Goal: Transaction & Acquisition: Book appointment/travel/reservation

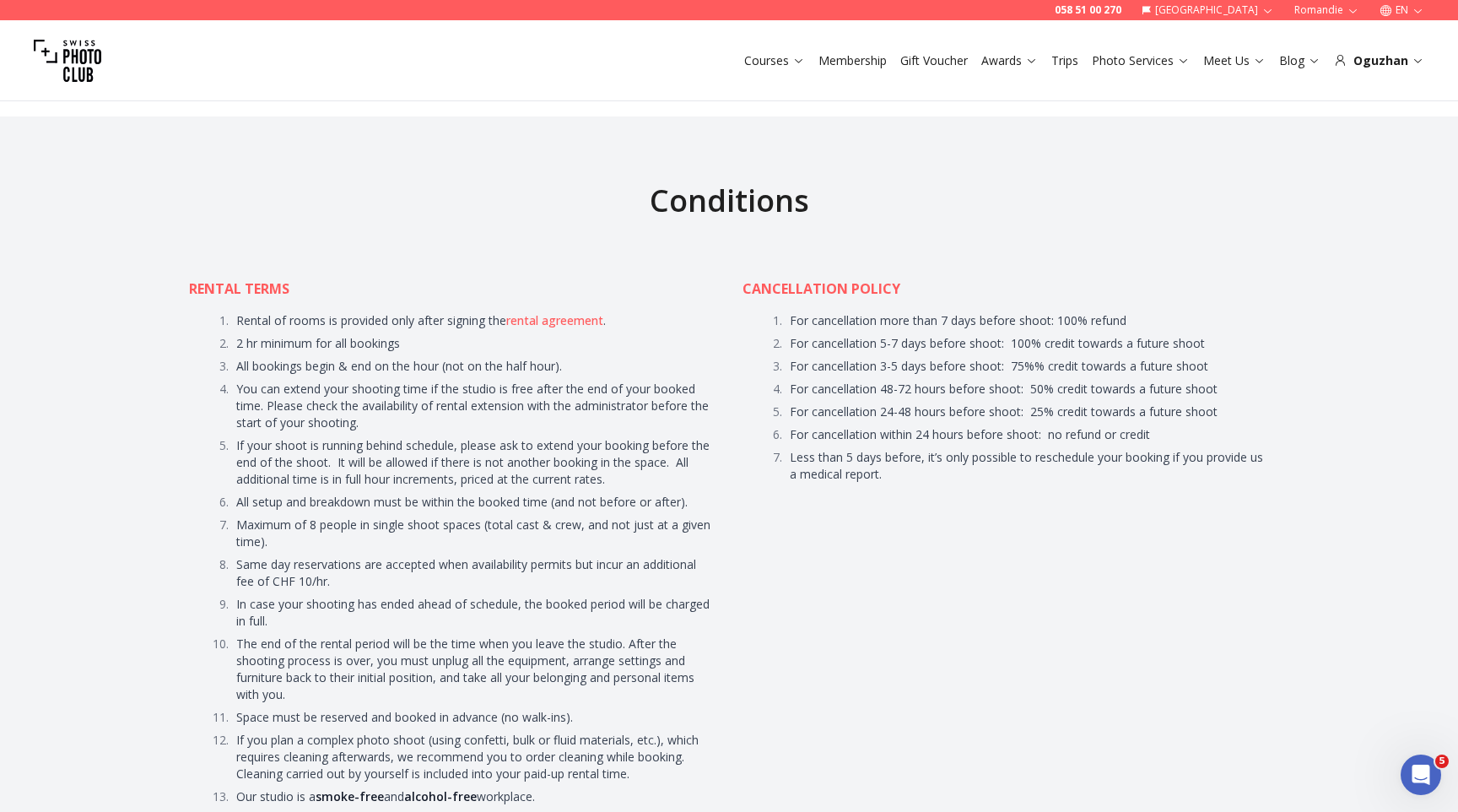
scroll to position [7981, 0]
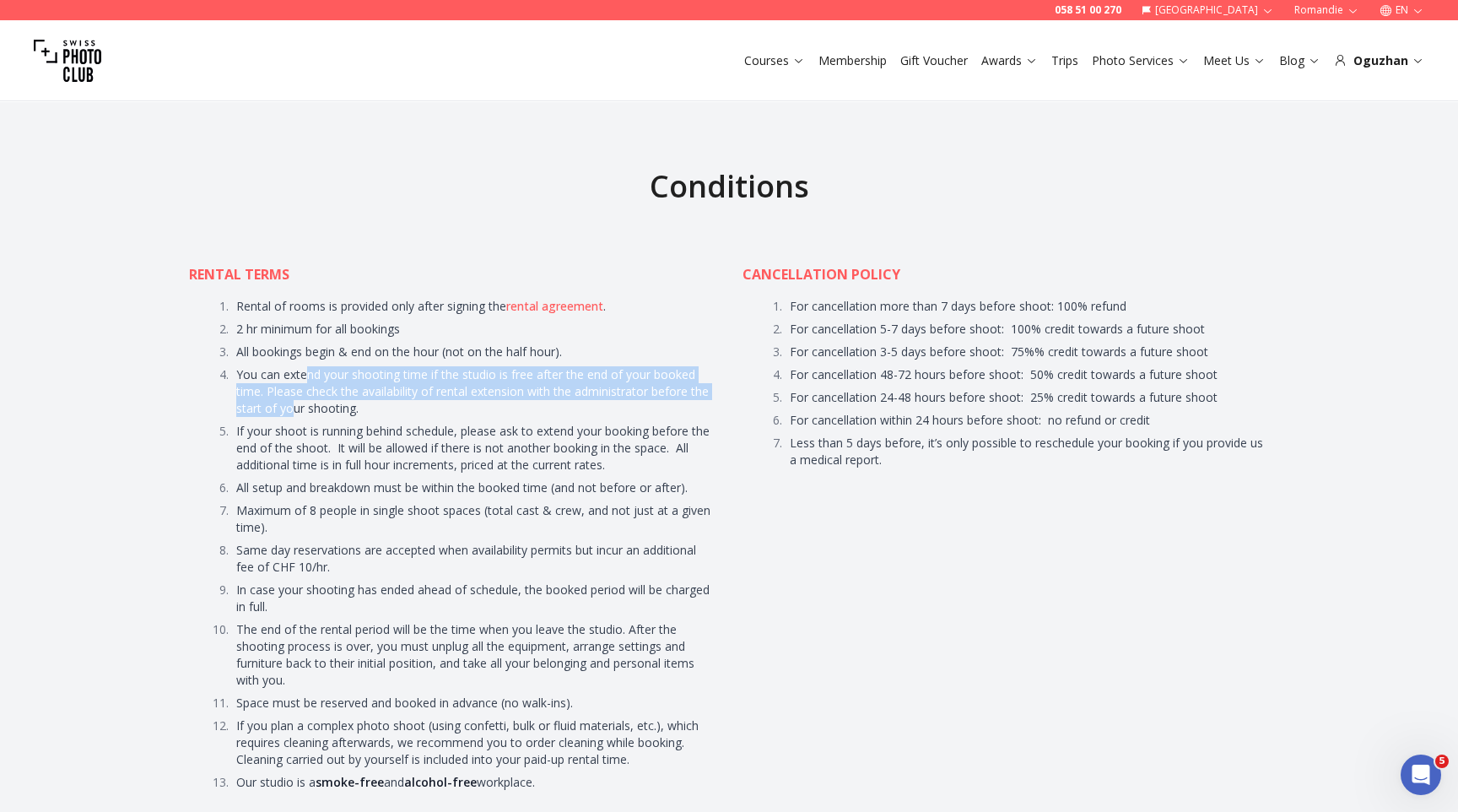
drag, startPoint x: 304, startPoint y: 349, endPoint x: 295, endPoint y: 370, distance: 22.8
click at [295, 370] on li "You can extend your shooting time if the studio is free after the end of your b…" at bounding box center [473, 391] width 484 height 50
drag, startPoint x: 295, startPoint y: 370, endPoint x: 302, endPoint y: 339, distance: 31.8
click at [302, 366] on li "You can extend your shooting time if the studio is free after the end of your b…" at bounding box center [473, 391] width 484 height 50
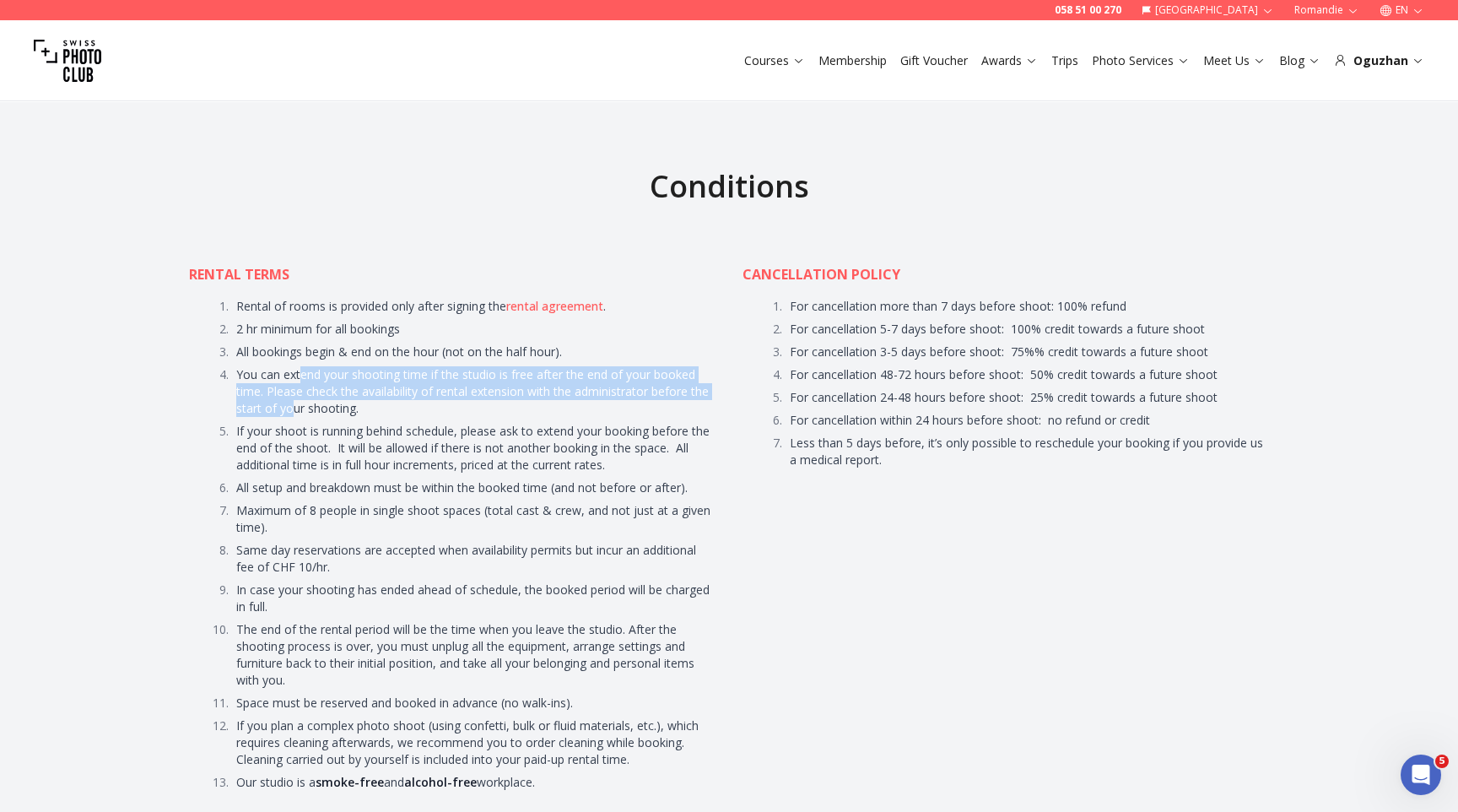
click at [302, 366] on li "You can extend your shooting time if the studio is free after the end of your b…" at bounding box center [473, 391] width 484 height 50
drag, startPoint x: 302, startPoint y: 339, endPoint x: 295, endPoint y: 365, distance: 26.9
click at [295, 366] on li "You can extend your shooting time if the studio is free after the end of your b…" at bounding box center [473, 391] width 484 height 50
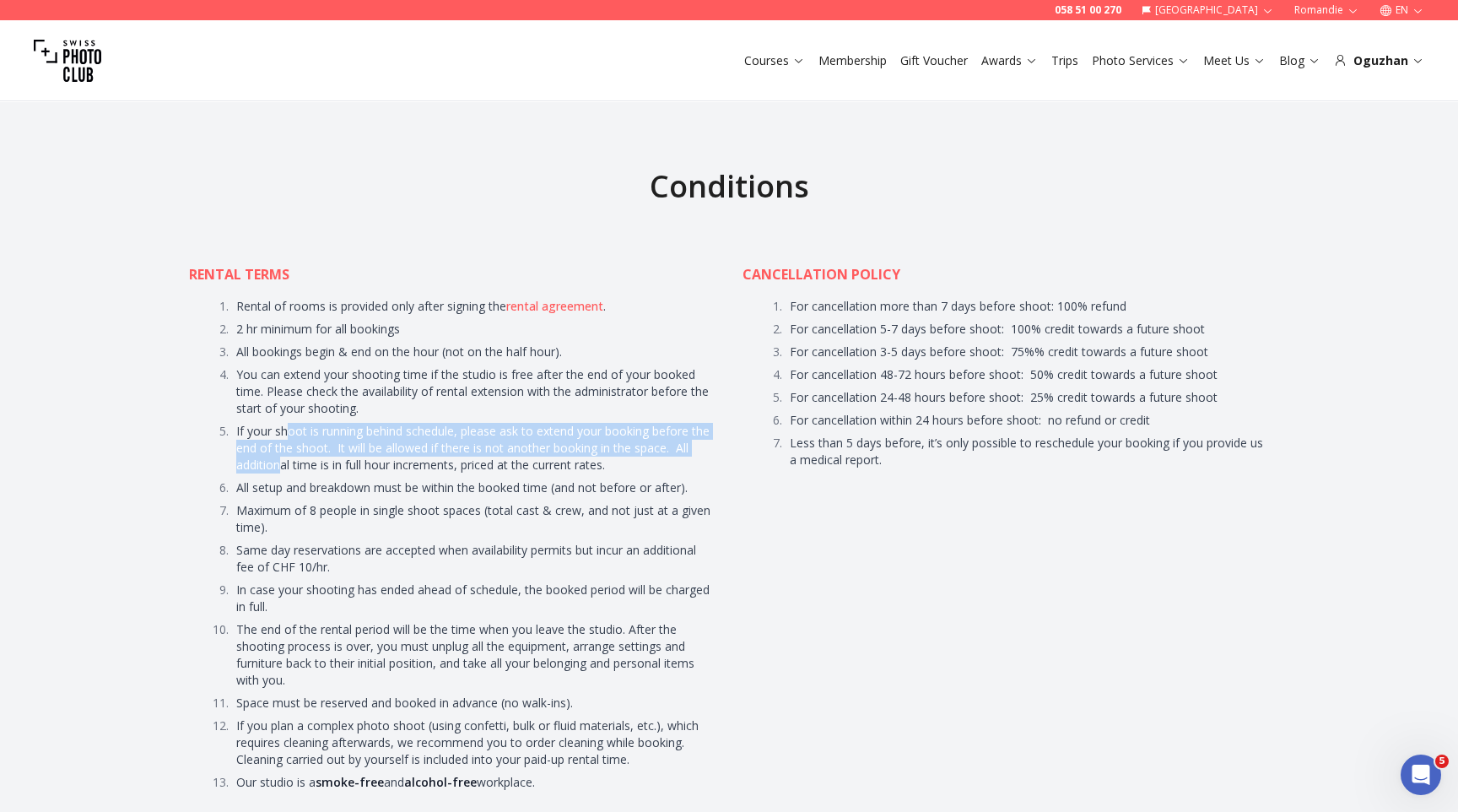
drag, startPoint x: 287, startPoint y: 396, endPoint x: 282, endPoint y: 431, distance: 35.4
click at [282, 431] on li "If your shoot is running behind schedule, please ask to extend your booking bef…" at bounding box center [473, 448] width 484 height 50
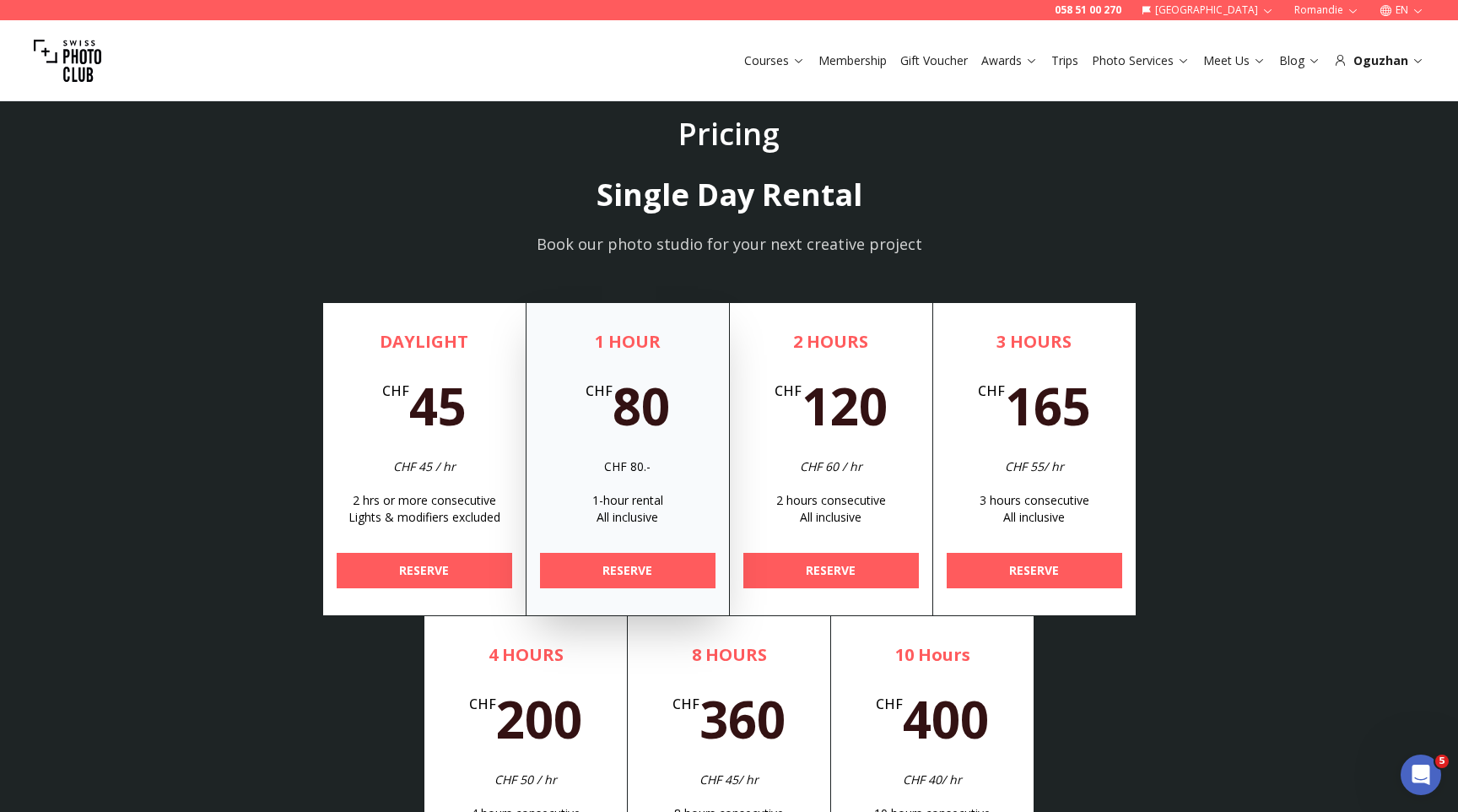
scroll to position [5092, 0]
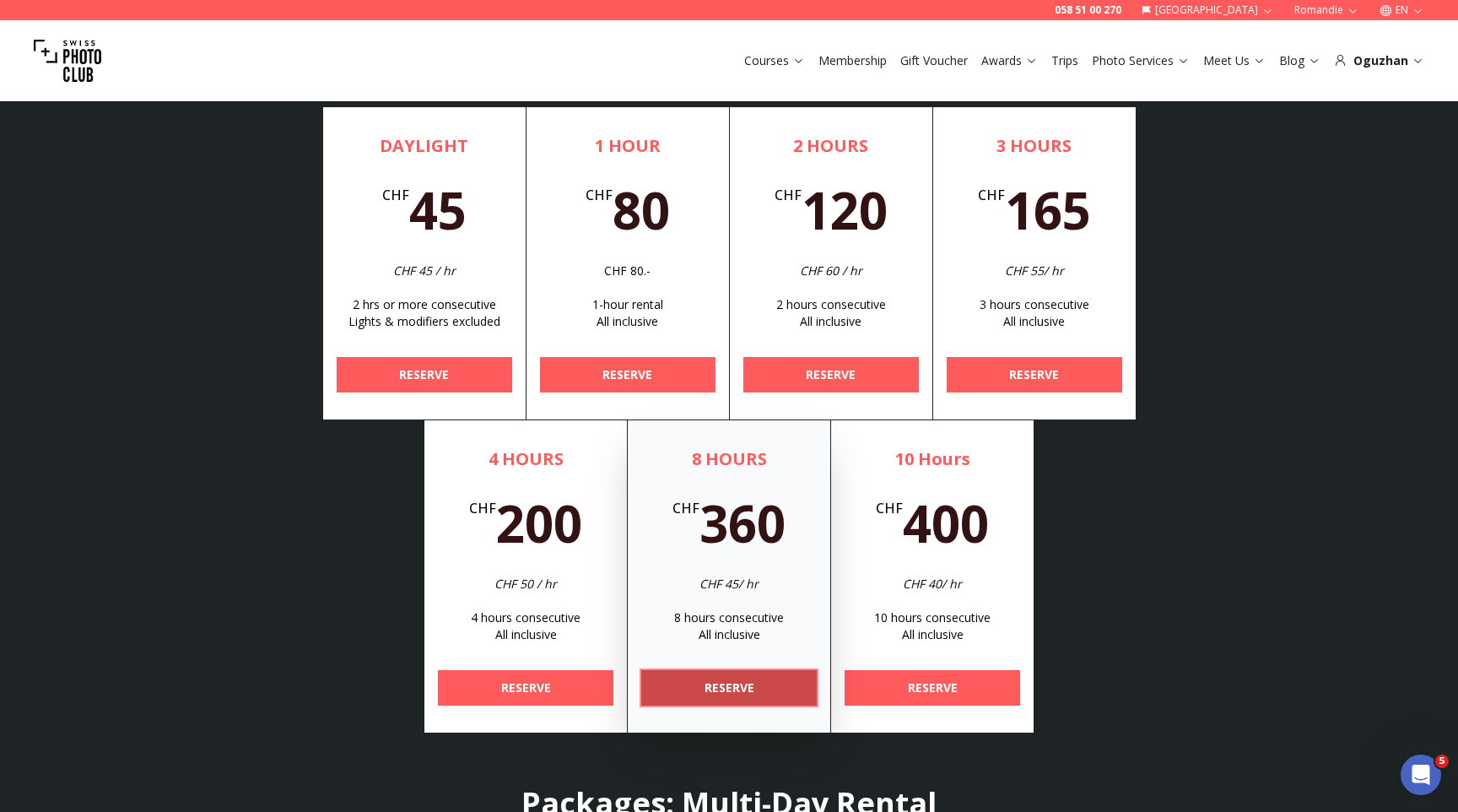
click at [748, 688] on b "RESERVE" at bounding box center [729, 687] width 50 height 17
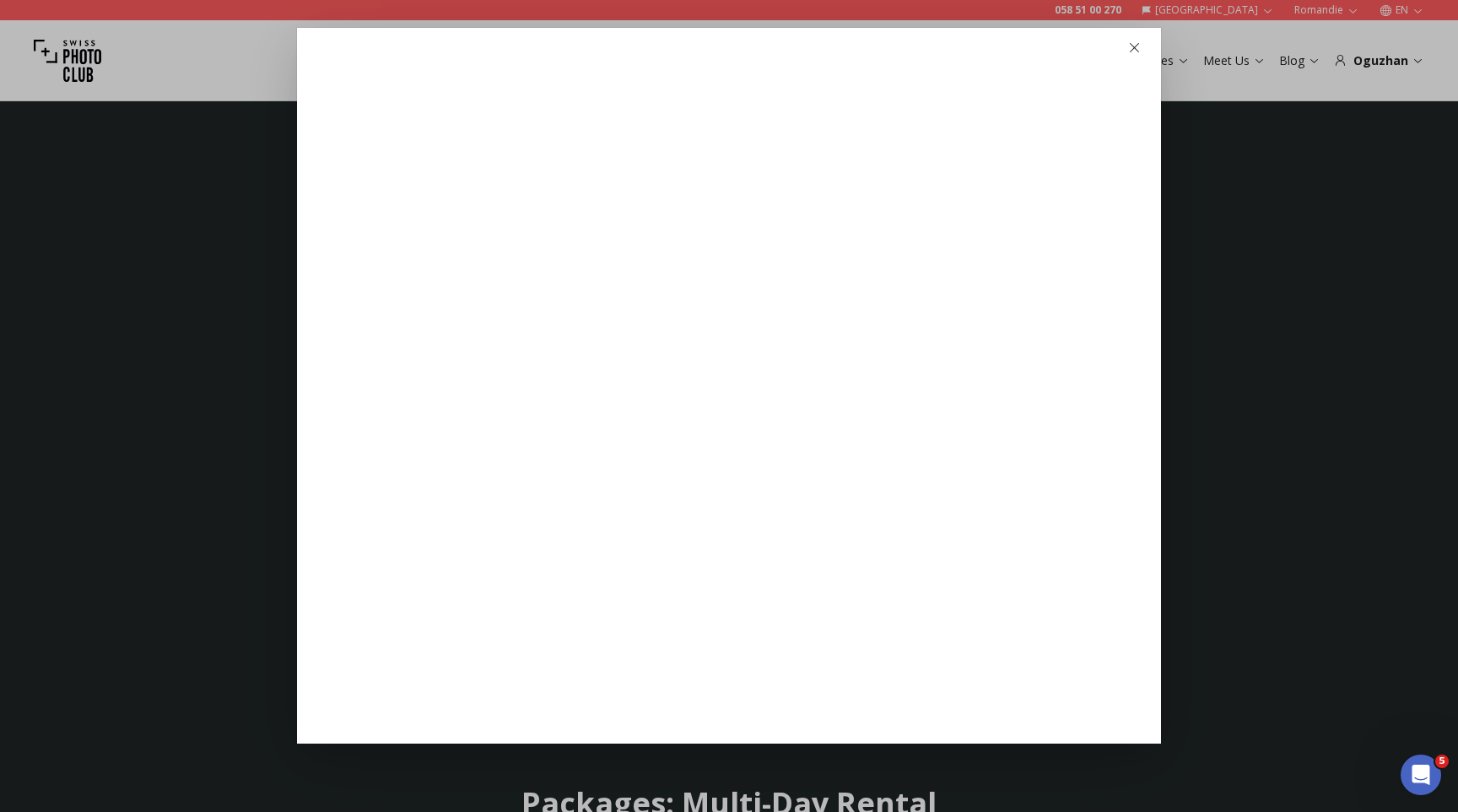
click at [1137, 48] on icon "button" at bounding box center [1135, 48] width 13 height 13
